Goal: Transaction & Acquisition: Purchase product/service

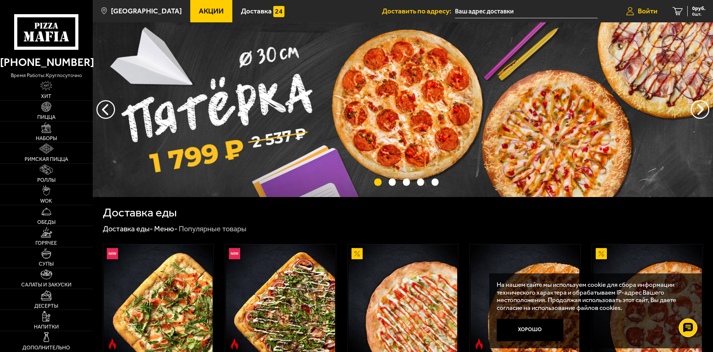
click at [635, 6] on link "Войти" at bounding box center [642, 11] width 46 height 22
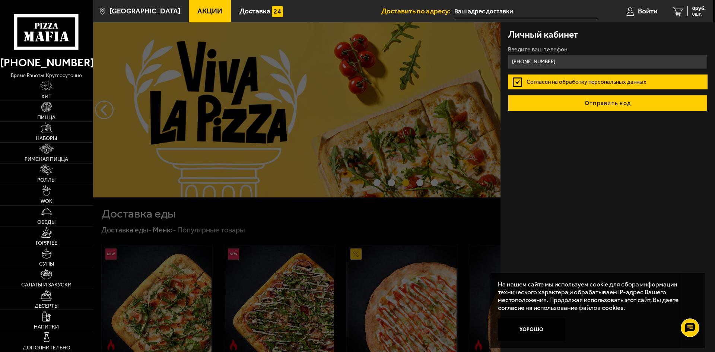
type input "[PHONE_NUMBER]"
click at [582, 107] on button "Отправить код" at bounding box center [608, 103] width 200 height 16
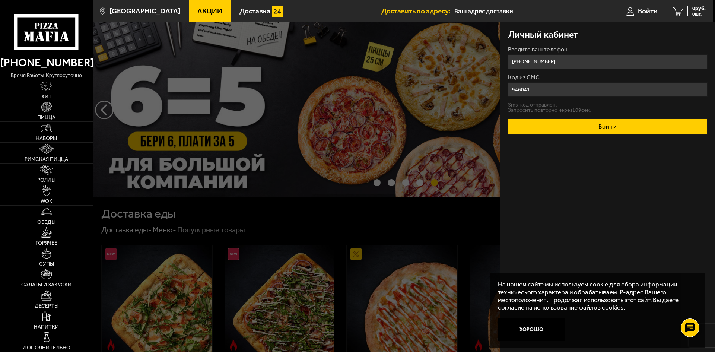
type input "946041"
click at [585, 127] on button "Войти" at bounding box center [608, 126] width 200 height 16
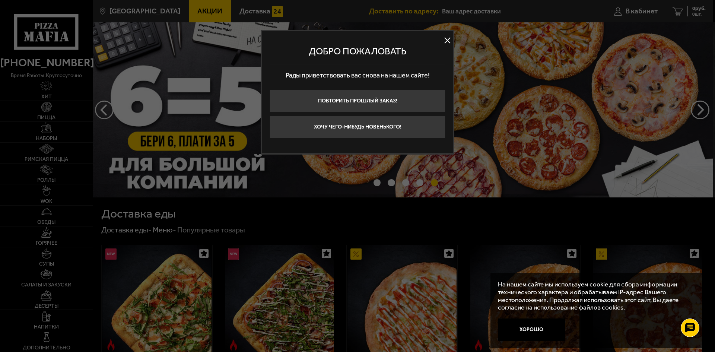
click at [448, 44] on button at bounding box center [447, 40] width 11 height 11
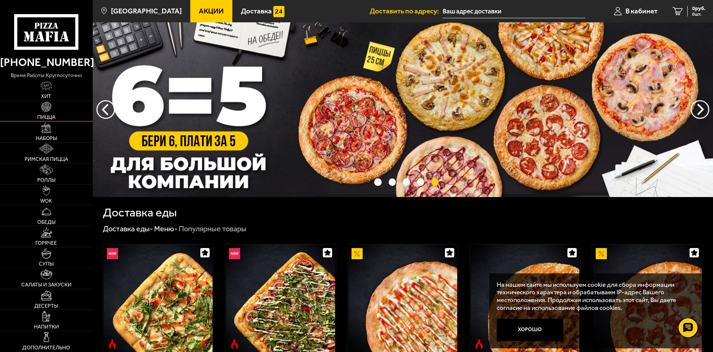
click at [38, 114] on link "Пицца" at bounding box center [46, 111] width 93 height 20
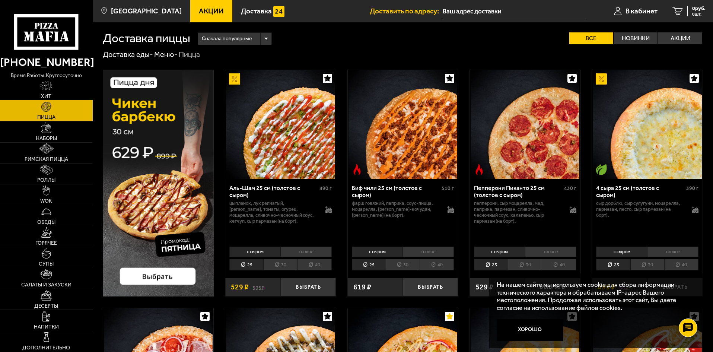
click at [48, 94] on span "Хит" at bounding box center [46, 96] width 10 height 5
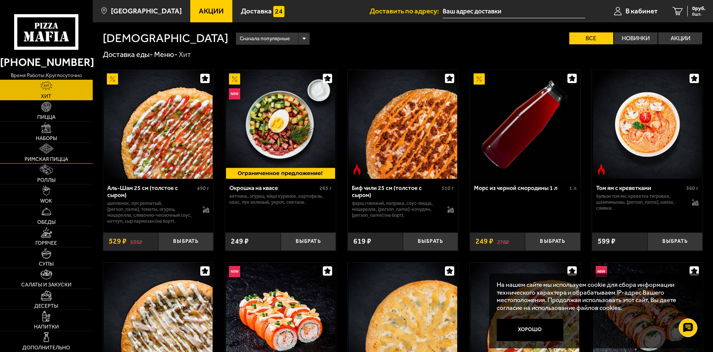
click at [50, 157] on span "Римская пицца" at bounding box center [47, 159] width 44 height 5
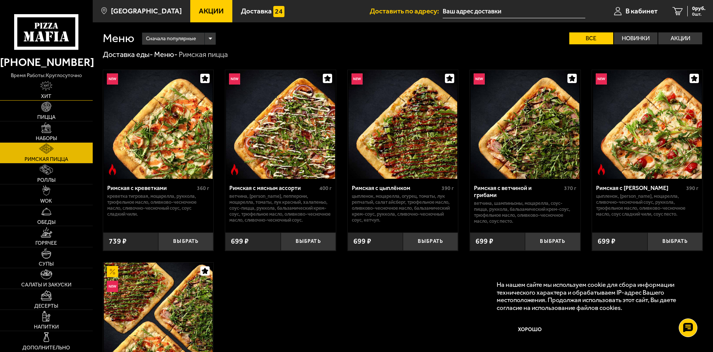
click at [45, 99] on span "Хит" at bounding box center [46, 96] width 10 height 5
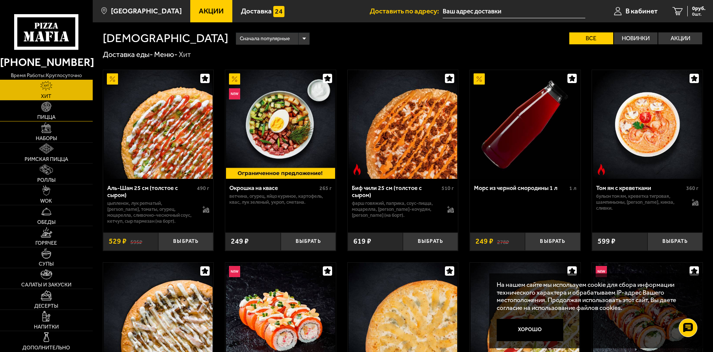
click at [47, 109] on img at bounding box center [46, 107] width 10 height 10
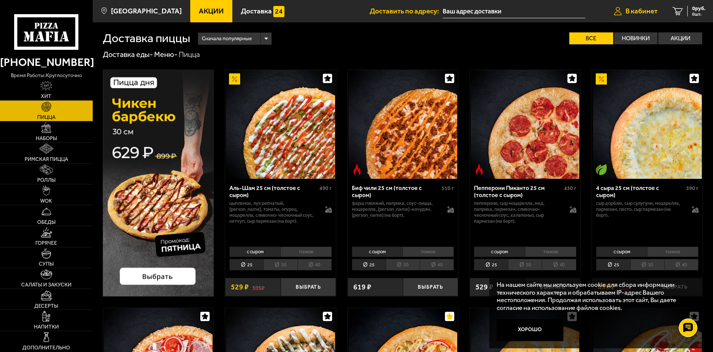
click at [658, 10] on link "В кабинет" at bounding box center [636, 11] width 58 height 22
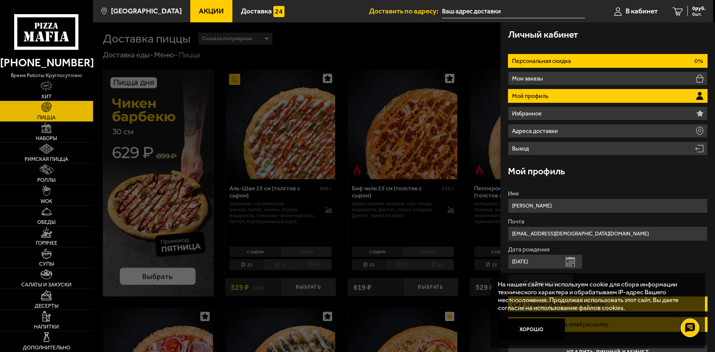
click at [655, 56] on li "Персональная скидка 0%" at bounding box center [608, 61] width 200 height 14
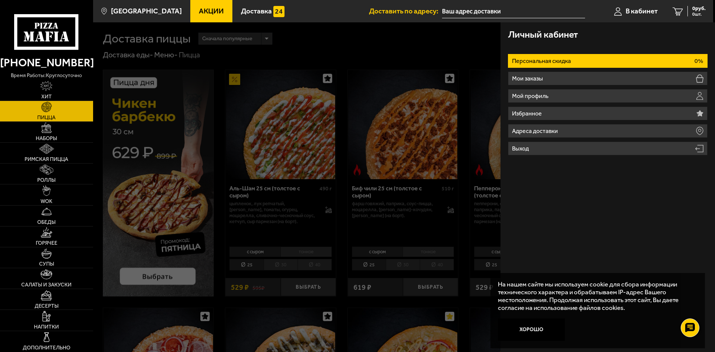
click at [655, 56] on li "Персональная скидка 0%" at bounding box center [608, 61] width 200 height 14
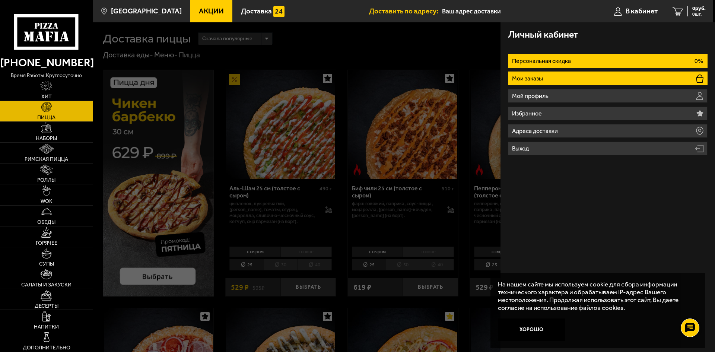
click at [639, 80] on li "Мои заказы" at bounding box center [608, 79] width 200 height 14
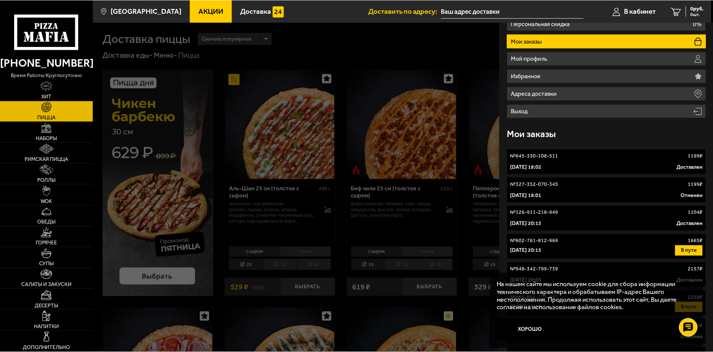
scroll to position [75, 0]
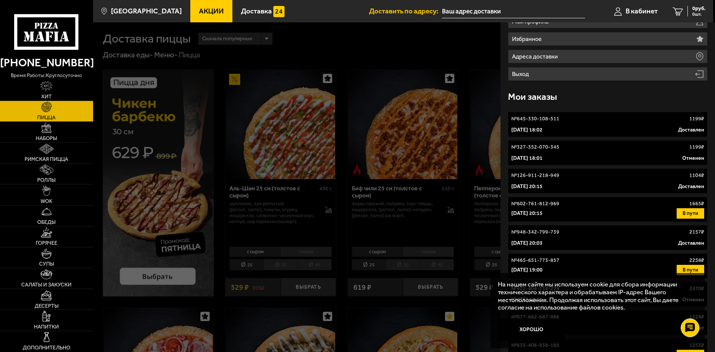
click at [622, 117] on div "№ 645-330-108-511 1199 ₽" at bounding box center [608, 118] width 193 height 7
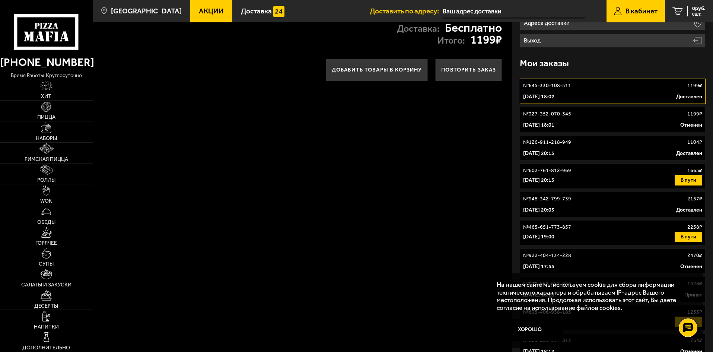
scroll to position [112, 0]
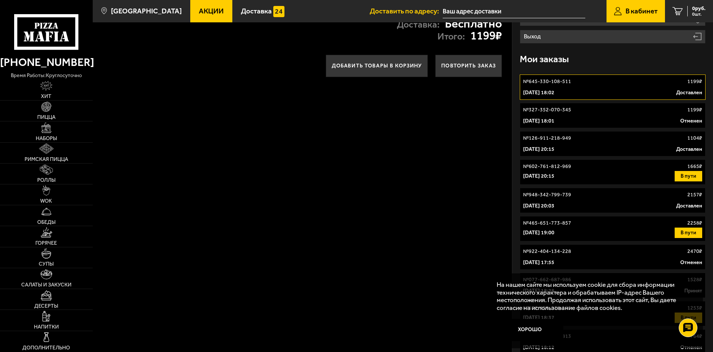
click at [639, 146] on div "[DATE] 20:15 Доставлен" at bounding box center [612, 149] width 179 height 7
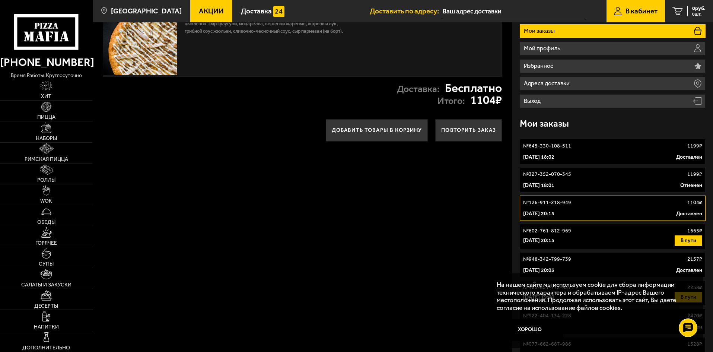
scroll to position [37, 0]
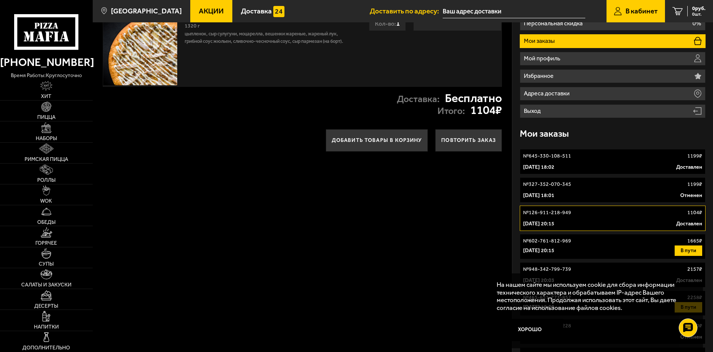
click at [636, 194] on div "[DATE] 18:01 Отменен" at bounding box center [612, 195] width 179 height 7
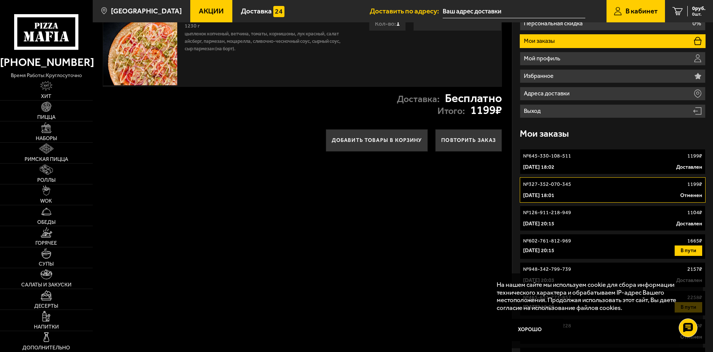
click at [636, 159] on div "№ 645-330-108-511 1199 ₽" at bounding box center [612, 155] width 179 height 7
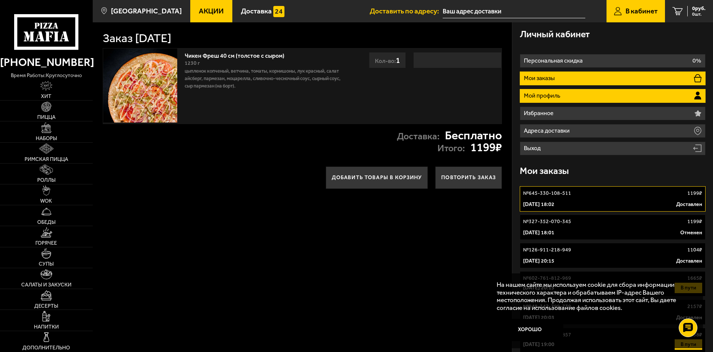
click at [569, 93] on li "Мой профиль" at bounding box center [613, 96] width 186 height 14
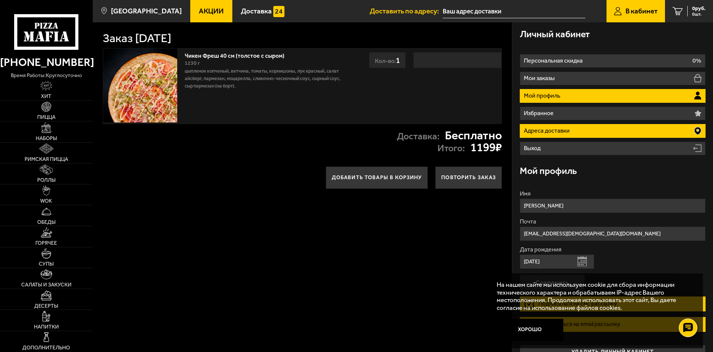
click at [576, 135] on li "Адреса доставки" at bounding box center [613, 131] width 186 height 14
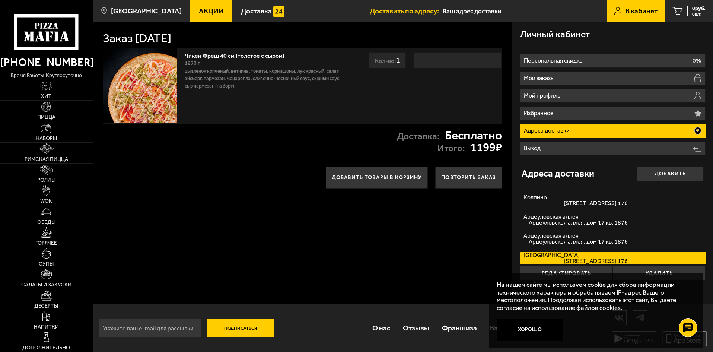
scroll to position [0, 0]
click at [49, 108] on img at bounding box center [46, 107] width 10 height 10
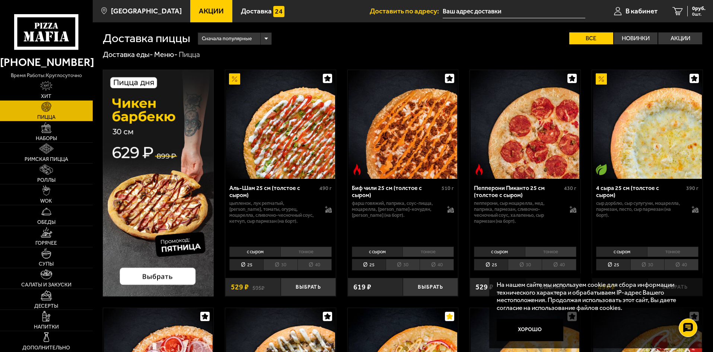
click at [185, 132] on img at bounding box center [158, 183] width 111 height 227
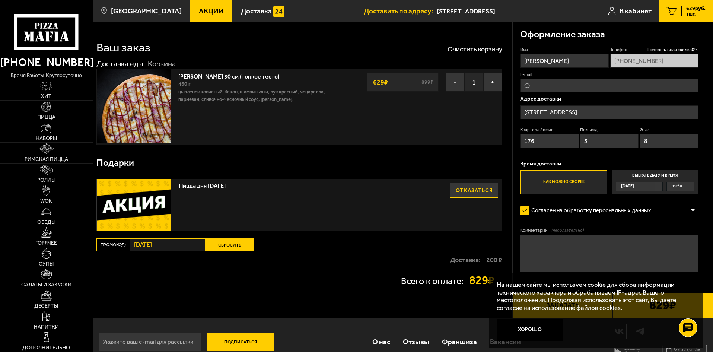
click at [541, 78] on fieldset "E-mail" at bounding box center [609, 82] width 178 height 21
click at [541, 80] on input "E-mail" at bounding box center [609, 86] width 178 height 14
type input "[EMAIL_ADDRESS][DEMOGRAPHIC_DATA][DOMAIN_NAME]"
click at [49, 111] on img at bounding box center [46, 107] width 10 height 10
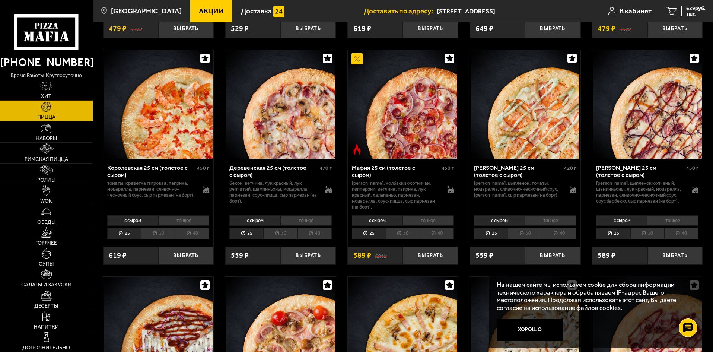
scroll to position [708, 0]
click at [536, 239] on li "30" at bounding box center [525, 233] width 34 height 12
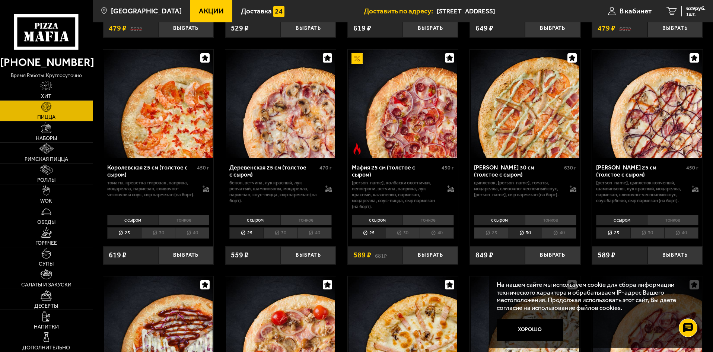
click at [408, 239] on li "30" at bounding box center [403, 233] width 34 height 12
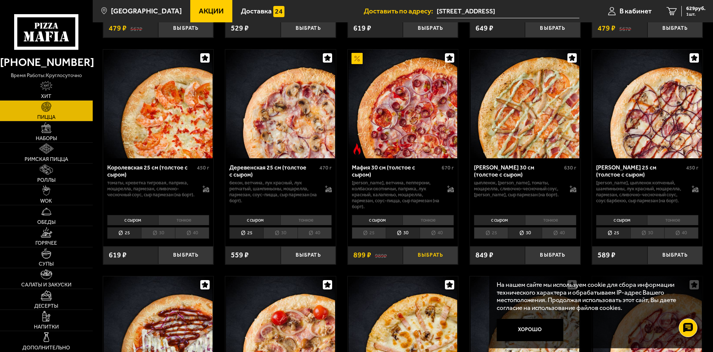
click at [430, 256] on button "Выбрать" at bounding box center [430, 255] width 55 height 18
click at [684, 10] on span "1528 руб." at bounding box center [695, 8] width 22 height 5
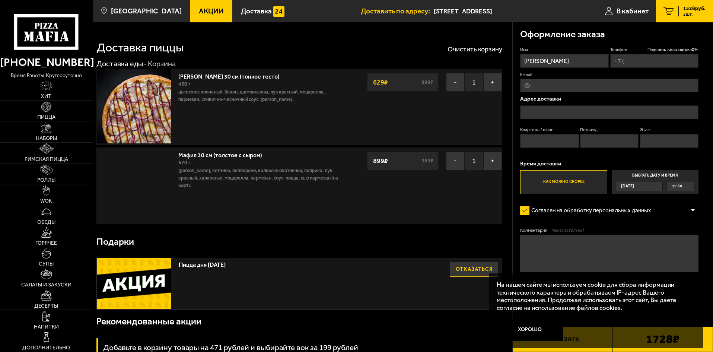
type input "[PHONE_NUMBER]"
type input "Санкт-Петербург, Колпино, Заводской проспект, 4"
type input "176"
type input "5"
type input "8"
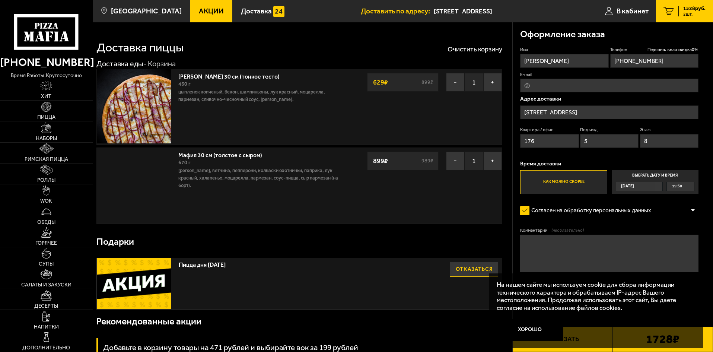
type input "Колпино, Заводской проспект, 4"
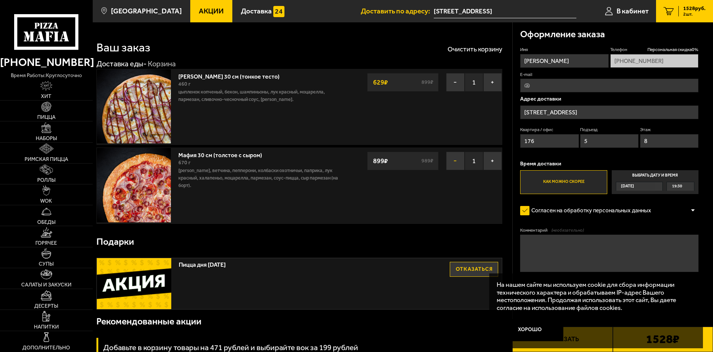
click at [452, 164] on button "−" at bounding box center [455, 161] width 19 height 19
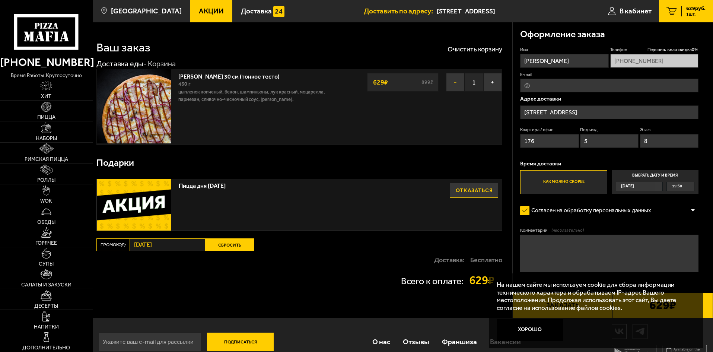
click at [450, 75] on button "−" at bounding box center [455, 82] width 19 height 19
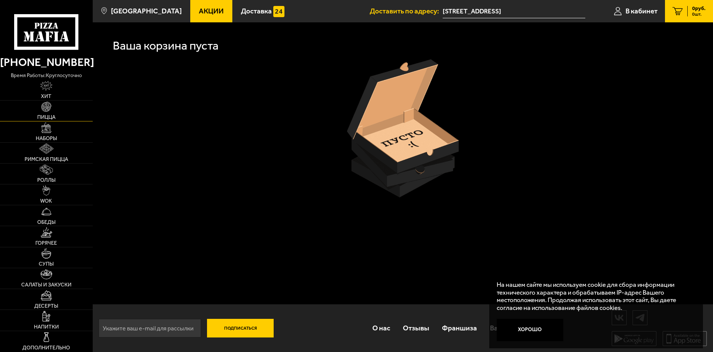
click at [55, 110] on link "Пицца" at bounding box center [46, 111] width 93 height 20
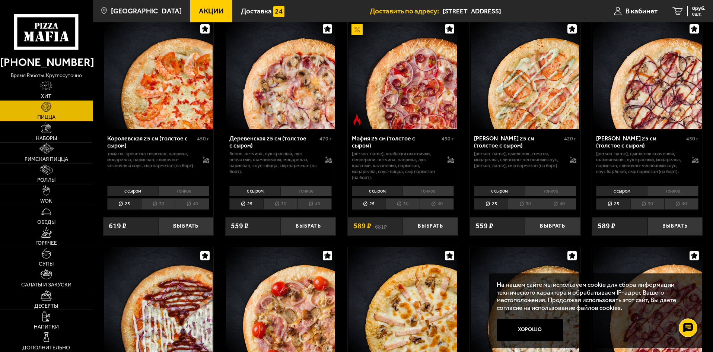
scroll to position [745, 0]
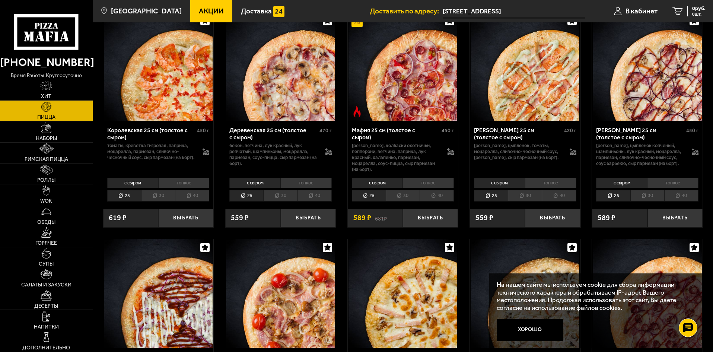
click at [438, 202] on li "40" at bounding box center [437, 196] width 34 height 12
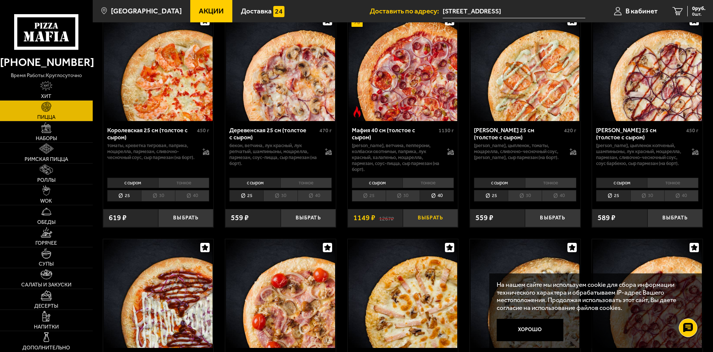
click at [440, 223] on button "Выбрать" at bounding box center [430, 218] width 55 height 18
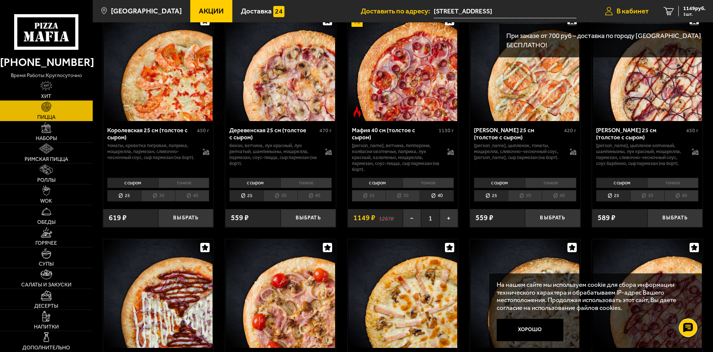
click at [623, 12] on span "В кабинет" at bounding box center [633, 10] width 32 height 7
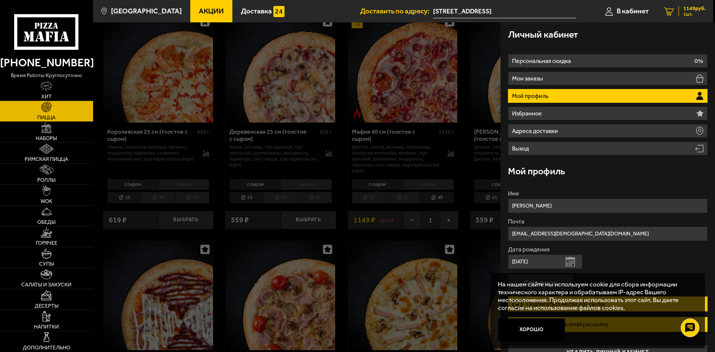
click at [681, 9] on div "1149 руб. 1 шт." at bounding box center [692, 11] width 27 height 10
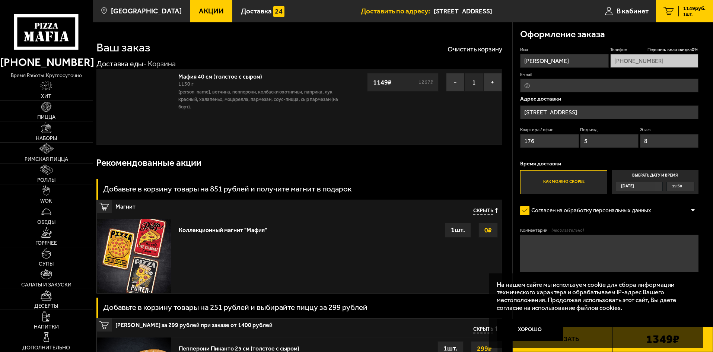
type input "Колпино, Заводской проспект, 4"
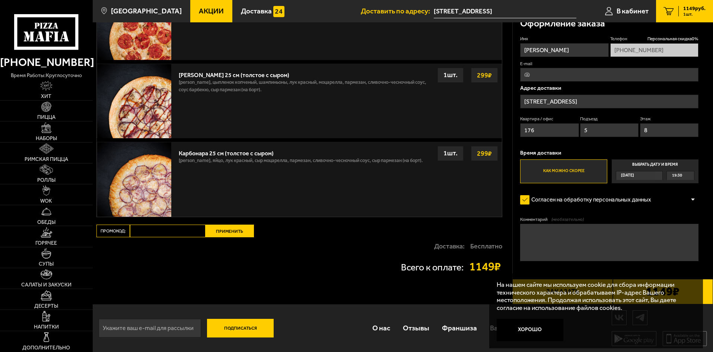
scroll to position [354, 0]
click at [540, 333] on button "Хорошо" at bounding box center [530, 330] width 67 height 22
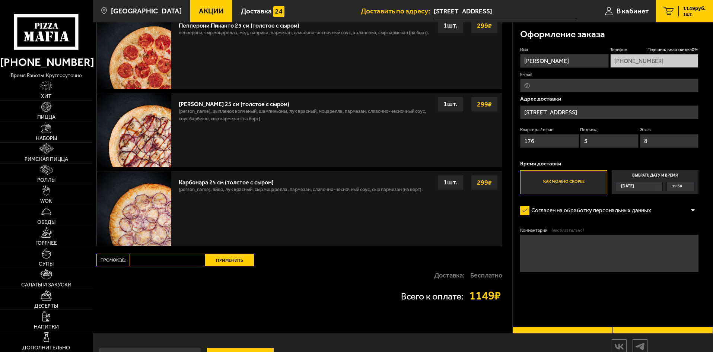
scroll to position [279, 0]
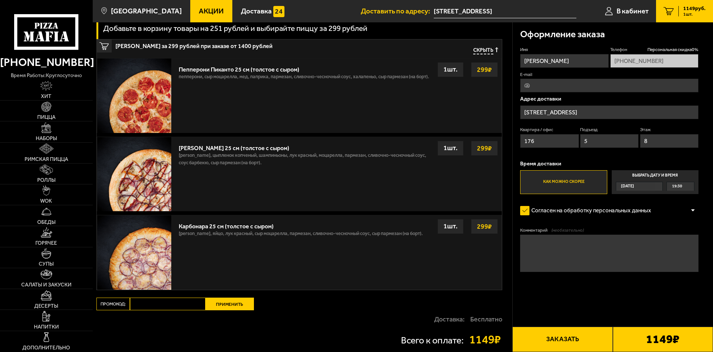
click at [551, 89] on input "E-mail" at bounding box center [609, 86] width 178 height 14
type input "[EMAIL_ADDRESS][DEMOGRAPHIC_DATA][DOMAIN_NAME]"
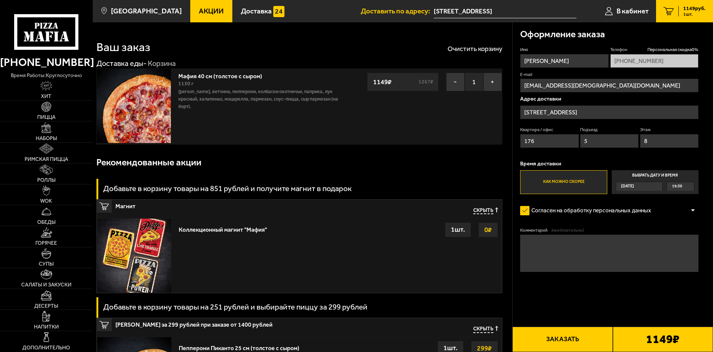
scroll to position [0, 0]
click at [577, 346] on button "Заказать" at bounding box center [563, 339] width 100 height 25
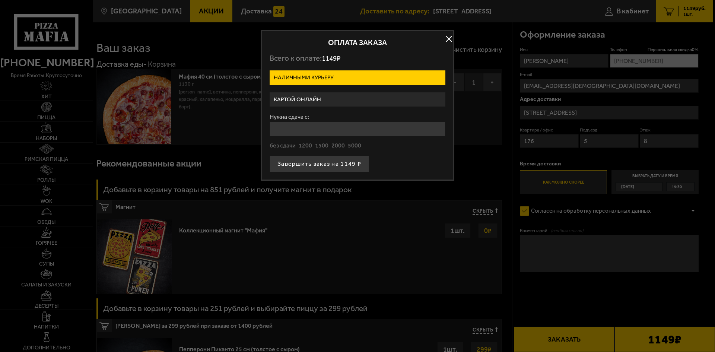
click at [324, 96] on label "Картой онлайн" at bounding box center [358, 99] width 176 height 15
click at [0, 0] on input "Картой онлайн" at bounding box center [0, 0] width 0 height 0
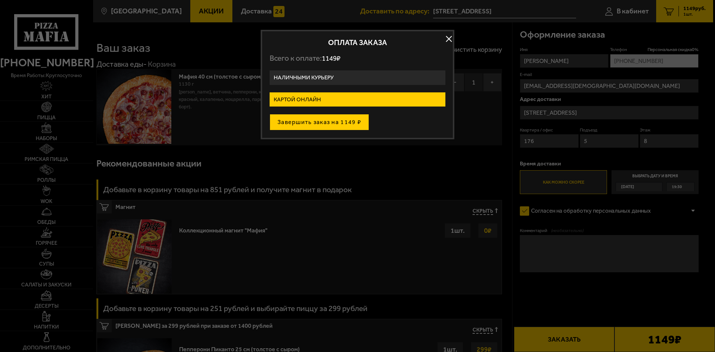
click at [329, 117] on button "Завершить заказ на 1149 ₽" at bounding box center [319, 122] width 99 height 16
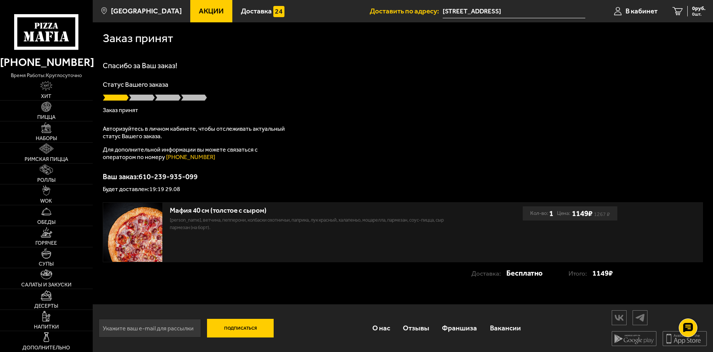
click at [519, 103] on div "Статус Вашего заказа Заказ принят" at bounding box center [403, 97] width 601 height 32
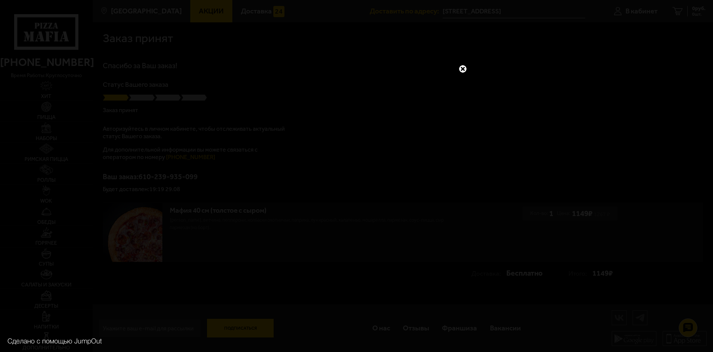
click at [465, 66] on link at bounding box center [463, 69] width 10 height 10
